Goal: Navigation & Orientation: Find specific page/section

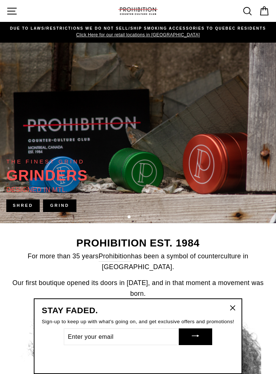
click at [26, 12] on div "Site navigation" at bounding box center [61, 11] width 111 height 17
click at [14, 11] on icon "button" at bounding box center [11, 11] width 9 height 6
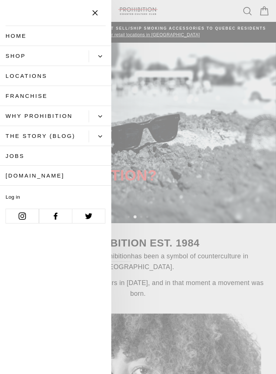
click at [97, 60] on button "Primary" at bounding box center [100, 56] width 23 height 12
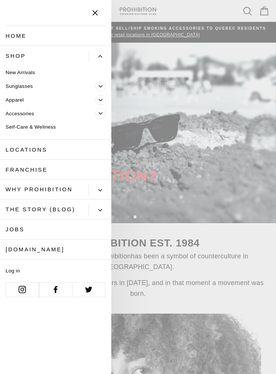
click at [101, 113] on icon "Primary" at bounding box center [101, 114] width 4 height 4
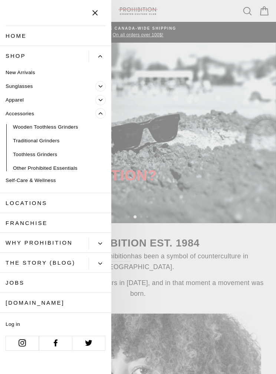
click at [72, 165] on link "Other Prohibited Essentials" at bounding box center [55, 168] width 111 height 14
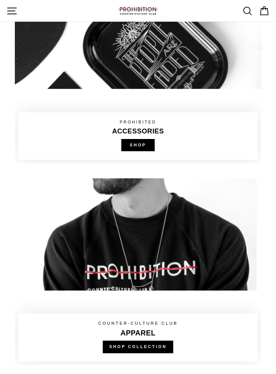
scroll to position [539, 0]
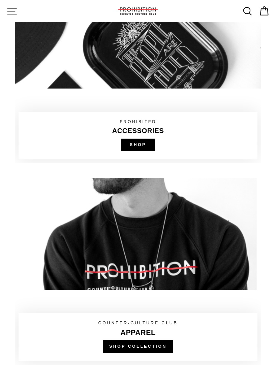
click at [148, 135] on link at bounding box center [138, 70] width 246 height 187
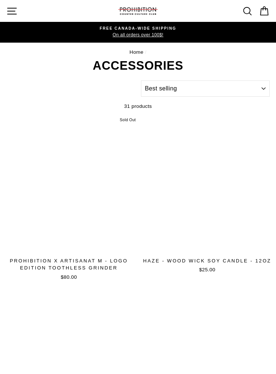
select select "best-selling"
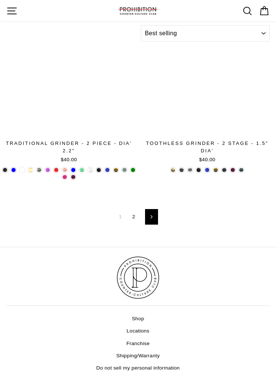
scroll to position [2468, 0]
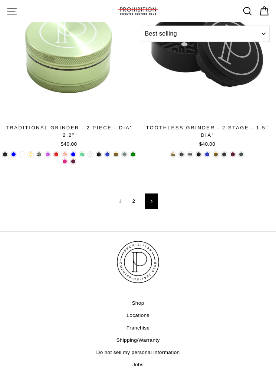
click at [130, 196] on link "2" at bounding box center [134, 201] width 12 height 11
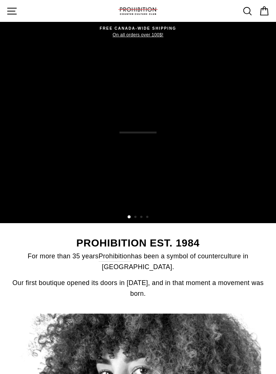
scroll to position [568, 0]
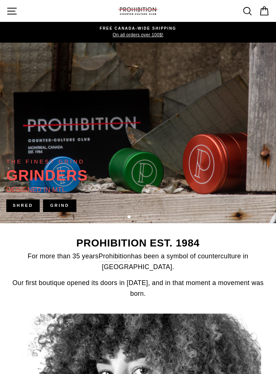
click at [14, 13] on icon "button" at bounding box center [11, 11] width 11 height 11
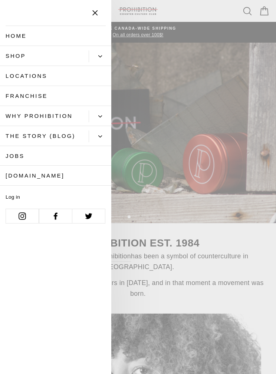
click at [28, 167] on link "[DOMAIN_NAME]" at bounding box center [55, 176] width 111 height 20
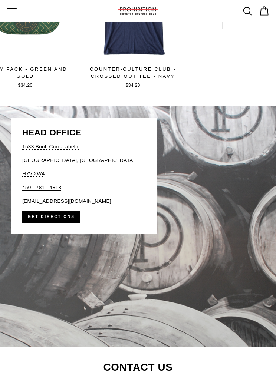
scroll to position [1310, 0]
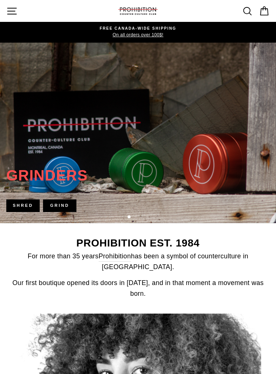
click at [7, 13] on icon "button" at bounding box center [11, 11] width 11 height 11
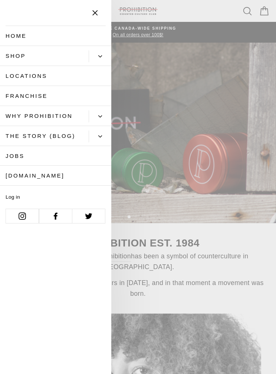
click at [7, 59] on link "Shop" at bounding box center [44, 56] width 89 height 20
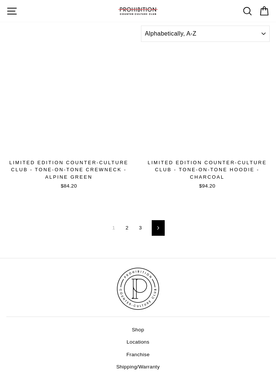
scroll to position [2412, 0]
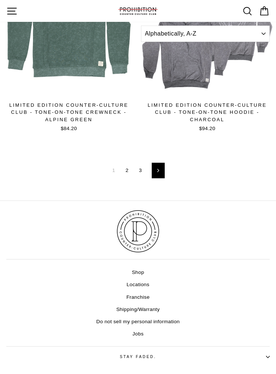
click at [128, 165] on link "2" at bounding box center [127, 170] width 12 height 11
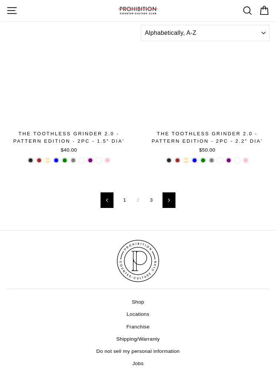
scroll to position [2386, 0]
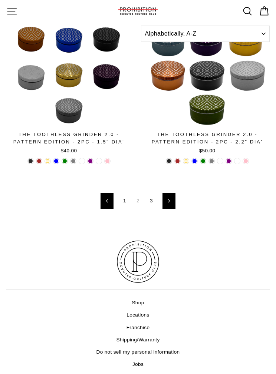
click at [152, 196] on link "3" at bounding box center [151, 201] width 12 height 11
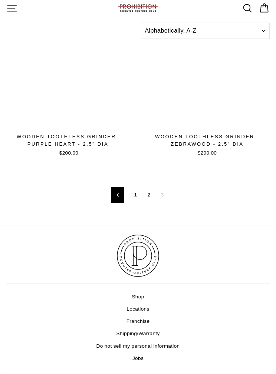
scroll to position [1266, 0]
